Goal: Register for event/course

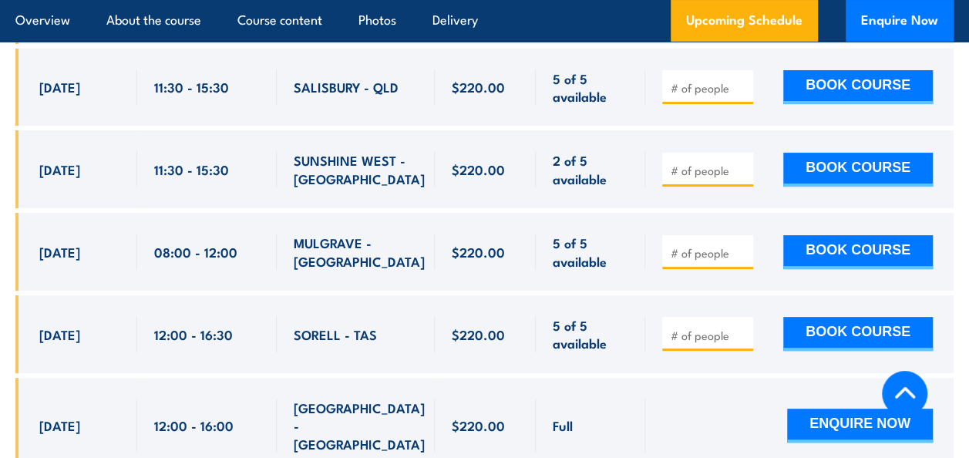
scroll to position [6030, 0]
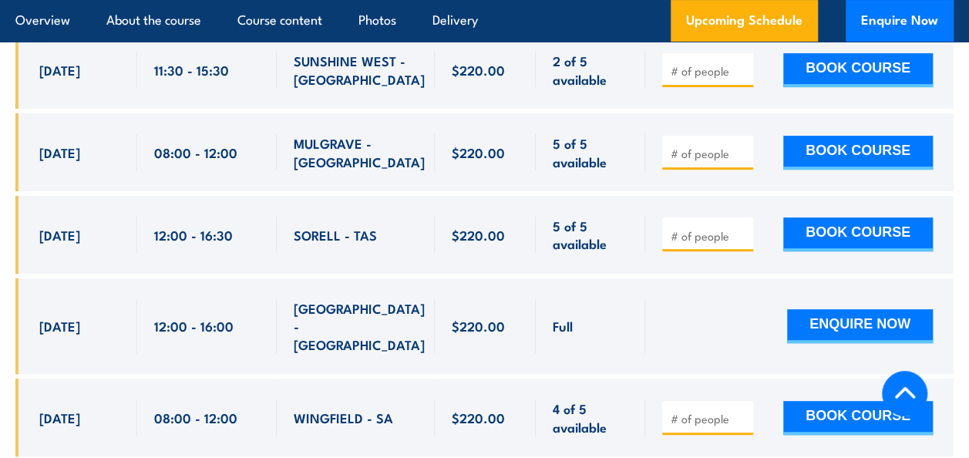
type input "2"
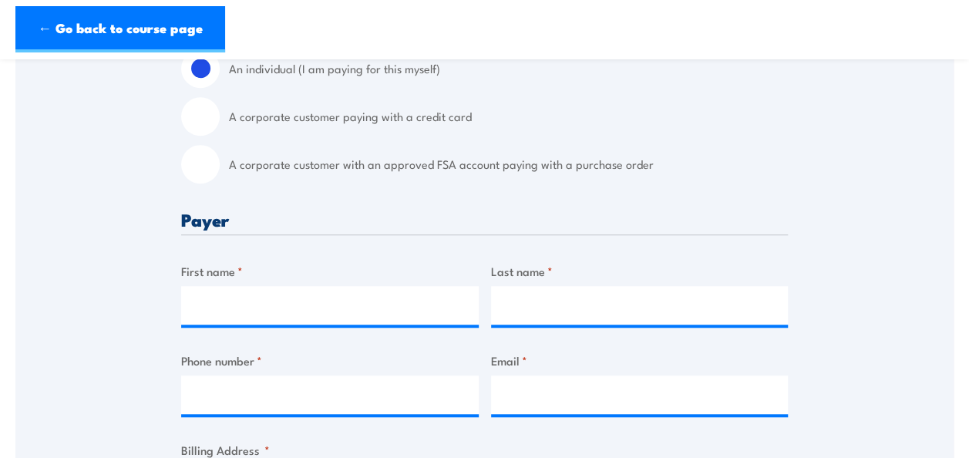
scroll to position [462, 0]
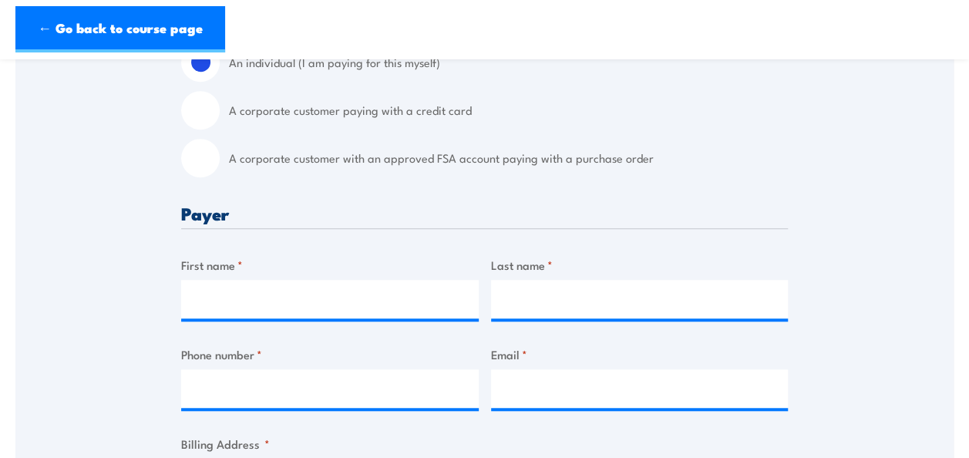
click at [203, 160] on input "A corporate customer with an approved FSA account paying with a purchase order" at bounding box center [200, 158] width 39 height 39
radio input "true"
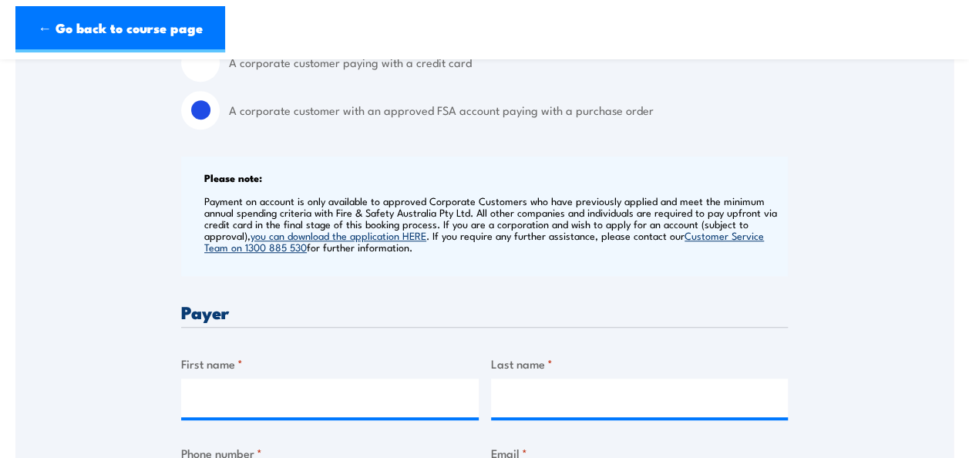
scroll to position [0, 0]
